Goal: Information Seeking & Learning: Learn about a topic

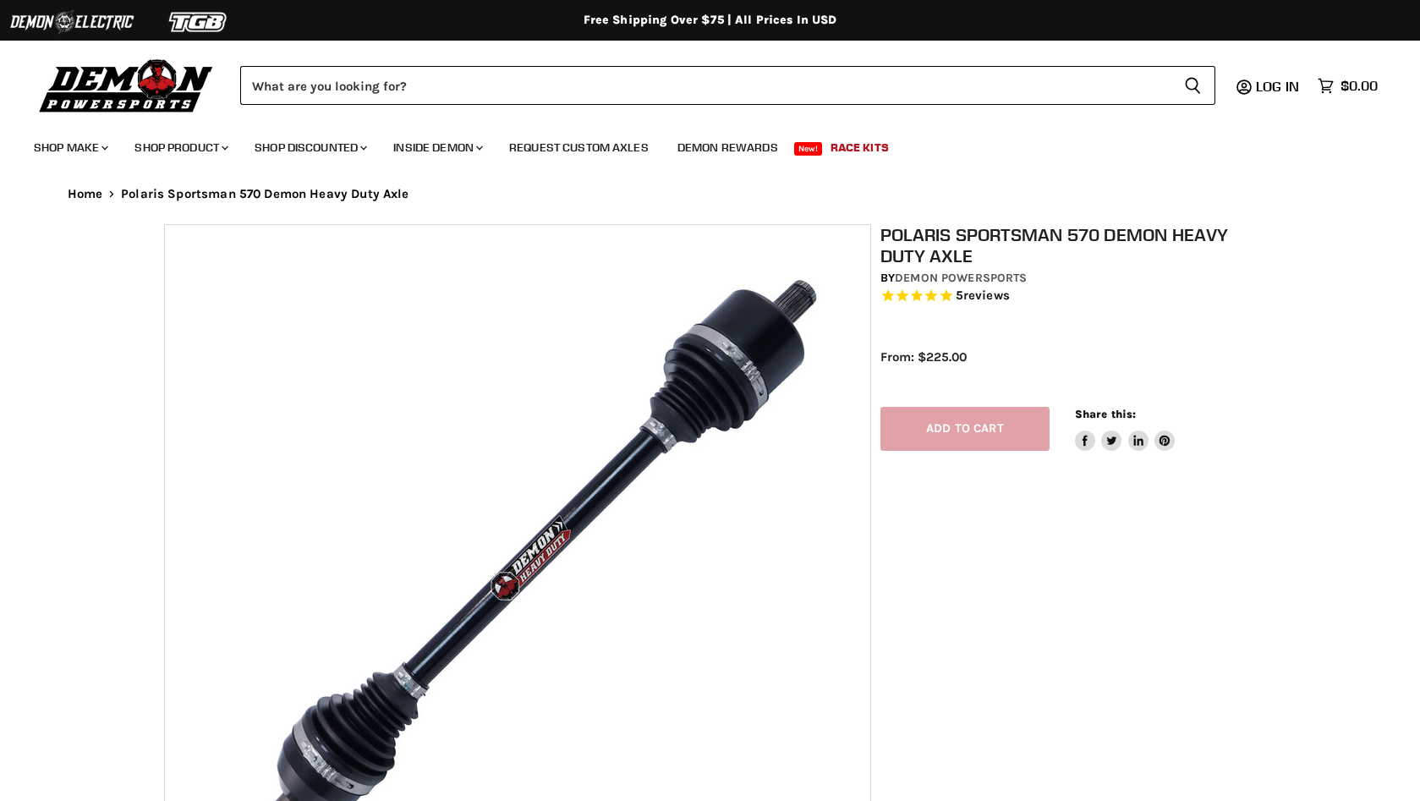
select select "******"
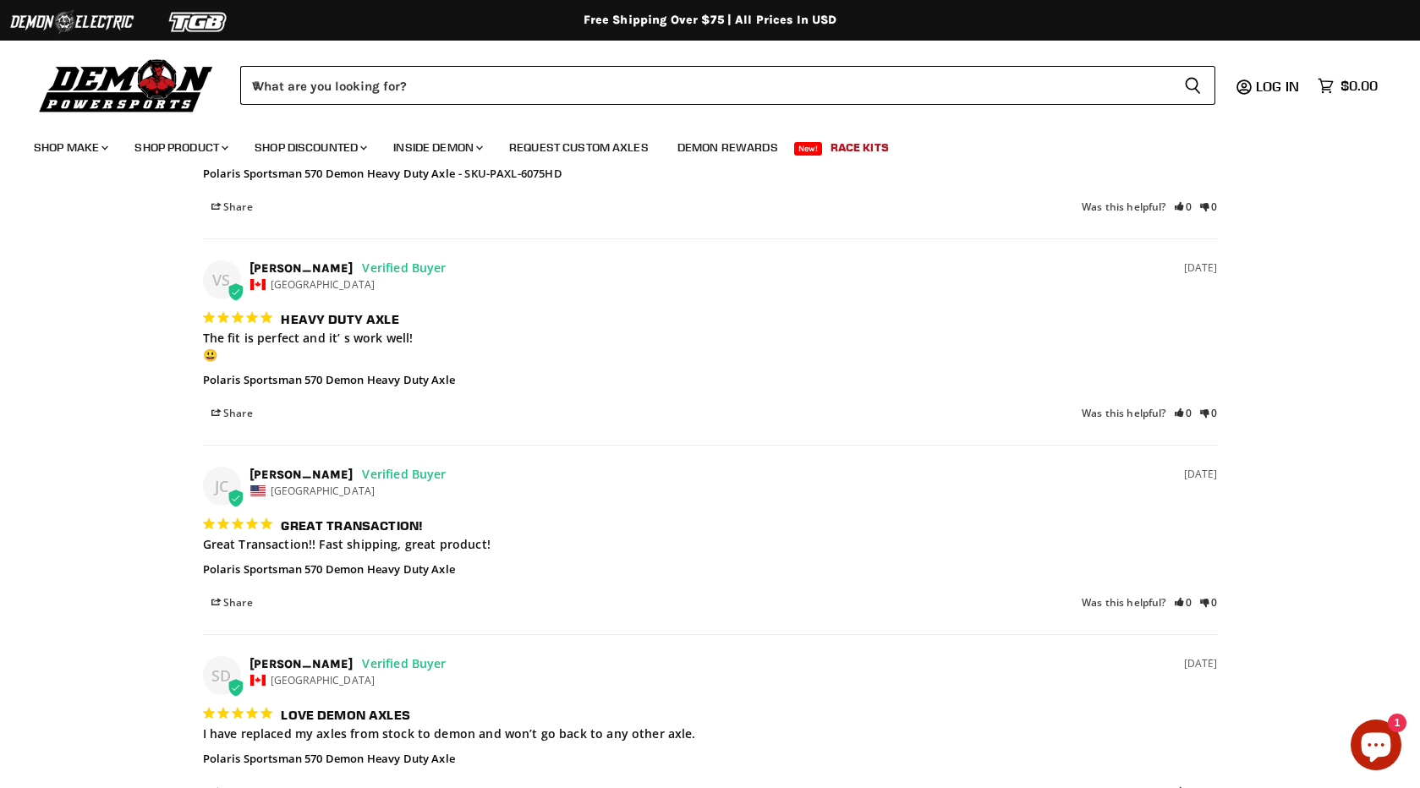
scroll to position [2351, 0]
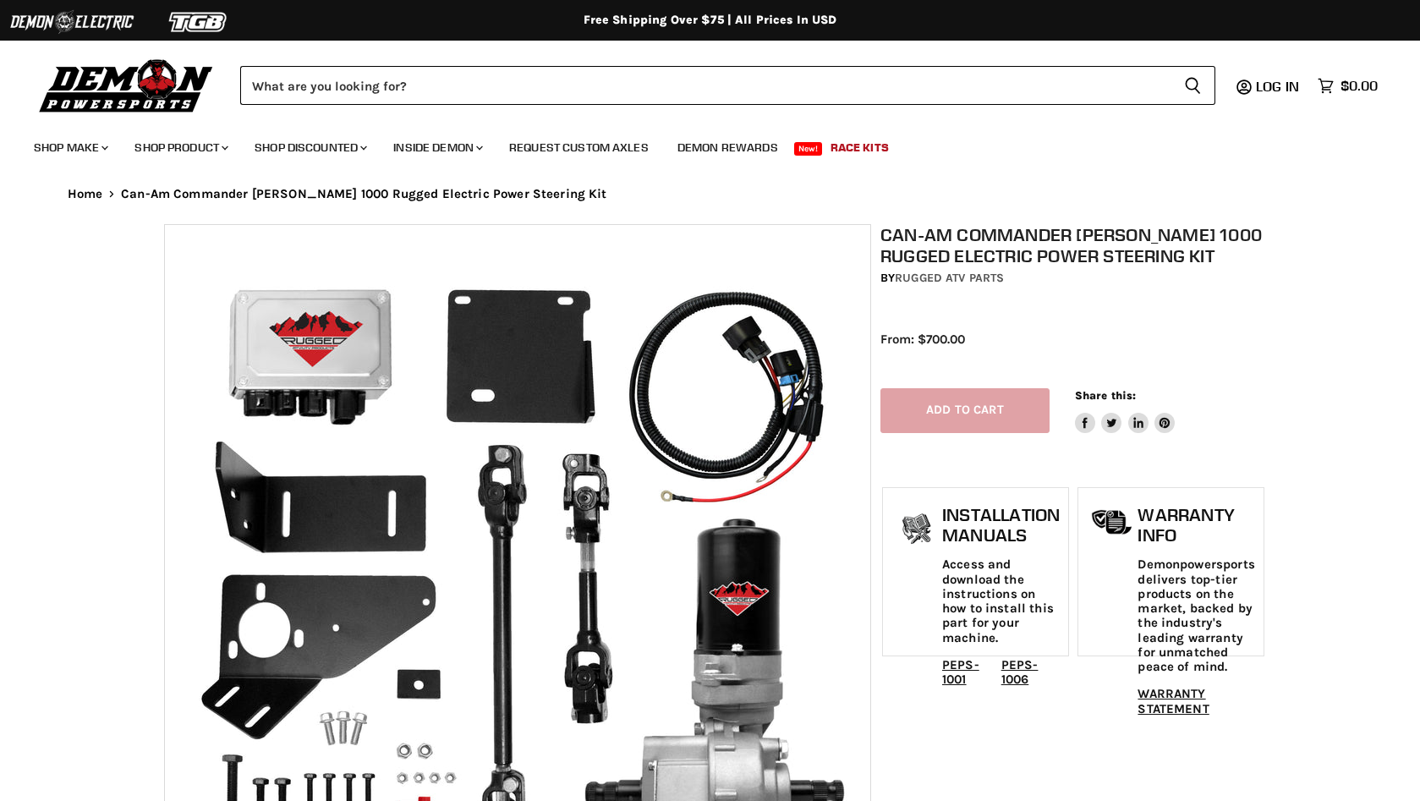
select select "******"
